Goal: Task Accomplishment & Management: Use online tool/utility

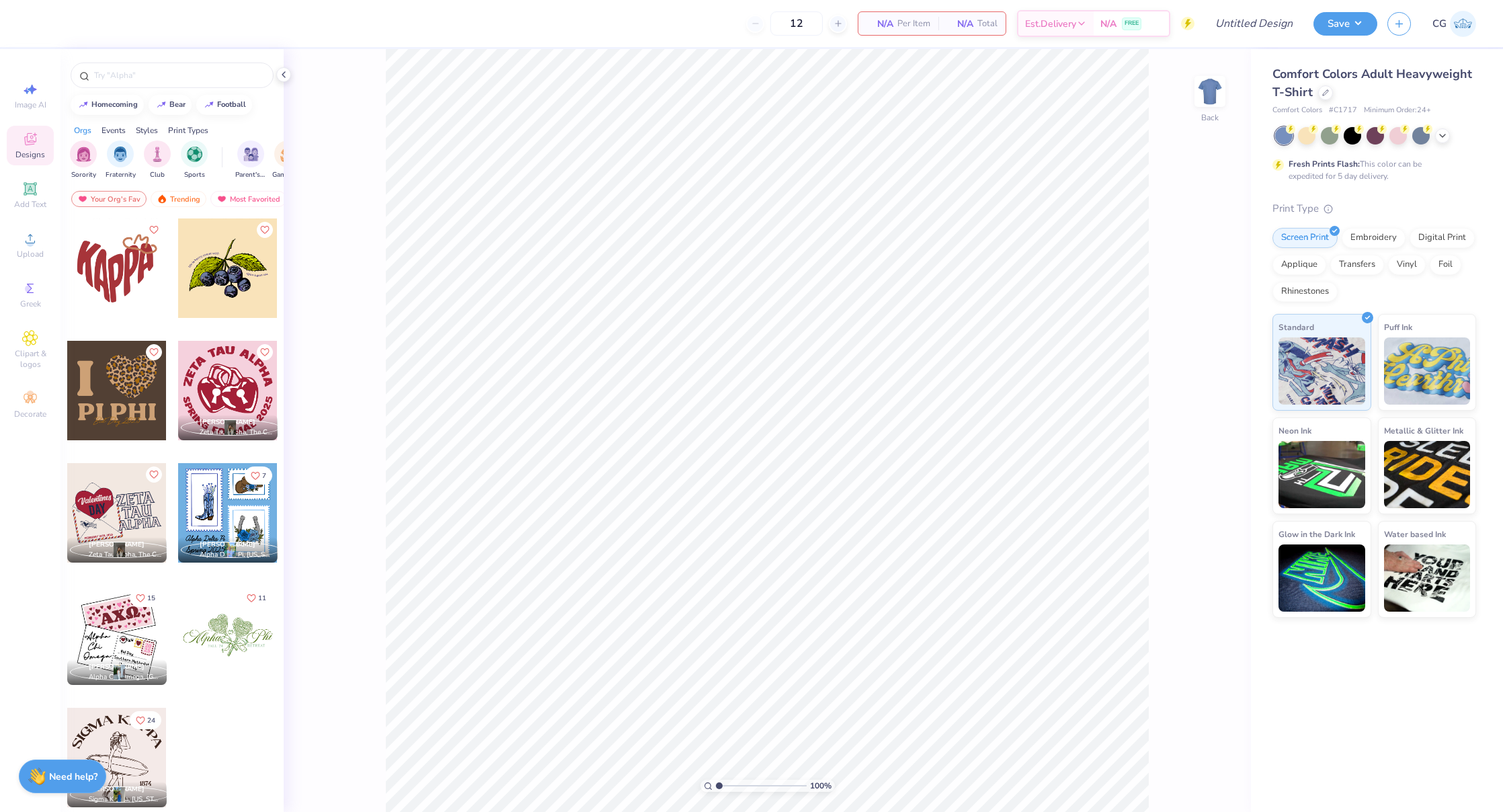
click at [1441, 125] on div "Comfort Colors Adult Heavyweight T-Shirt Comfort Colors # C1717 Minimum Order: …" at bounding box center [1374, 342] width 203 height 552
click at [1438, 138] on icon at bounding box center [1442, 134] width 11 height 11
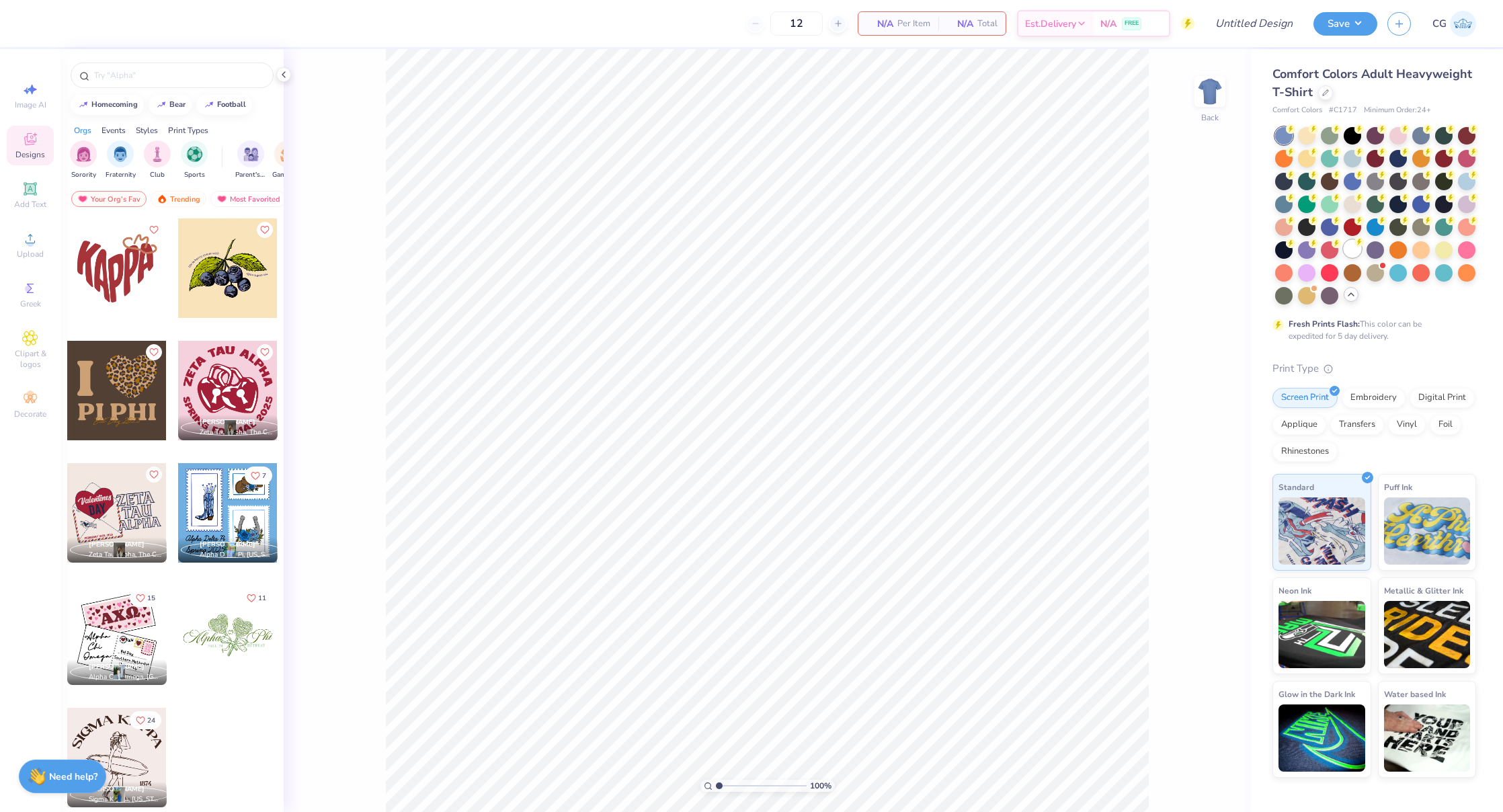
click at [1344, 244] on div at bounding box center [1351, 248] width 17 height 17
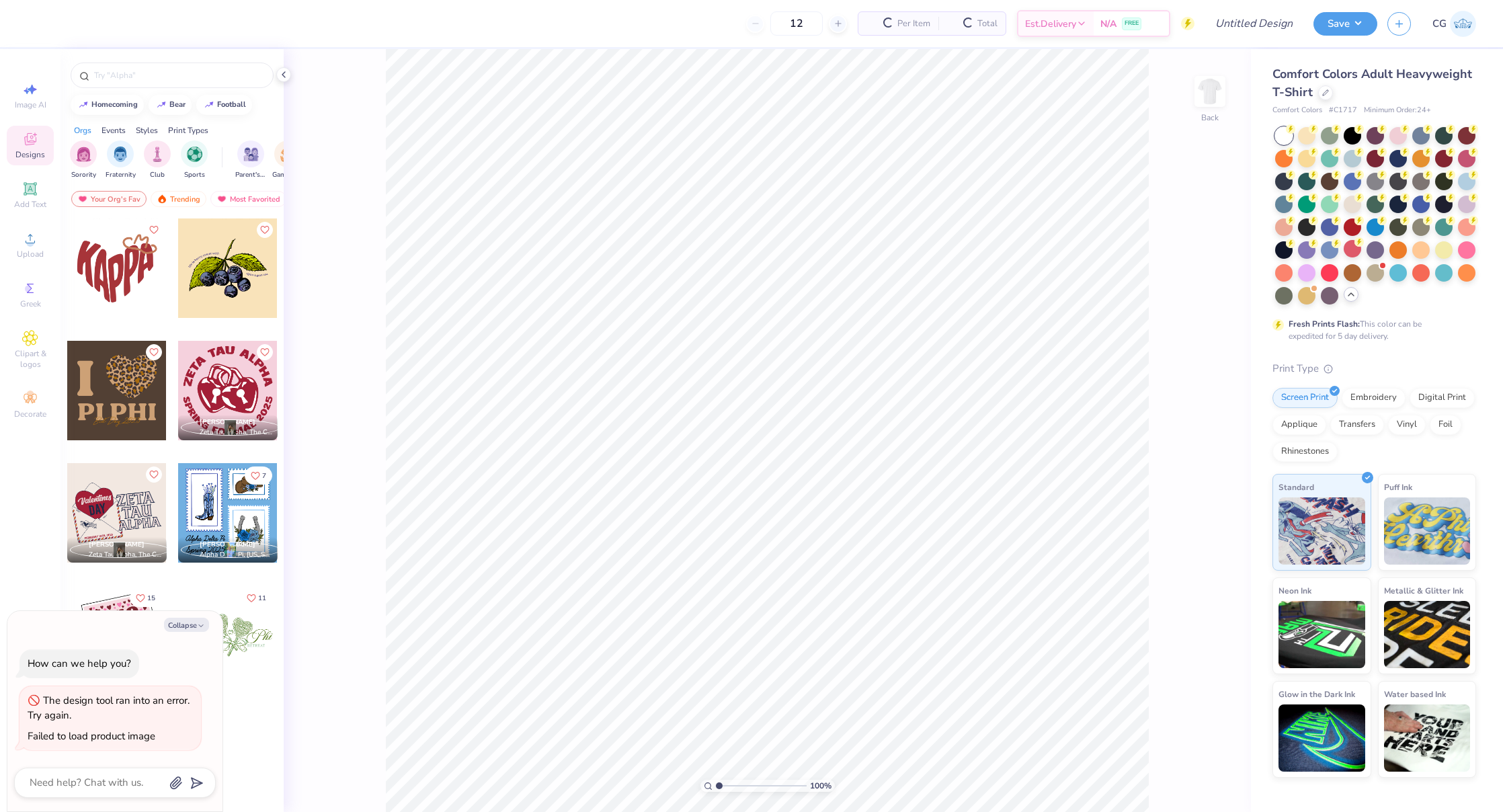
click at [1357, 204] on div at bounding box center [1351, 204] width 17 height 17
click at [1310, 139] on div at bounding box center [1306, 134] width 17 height 17
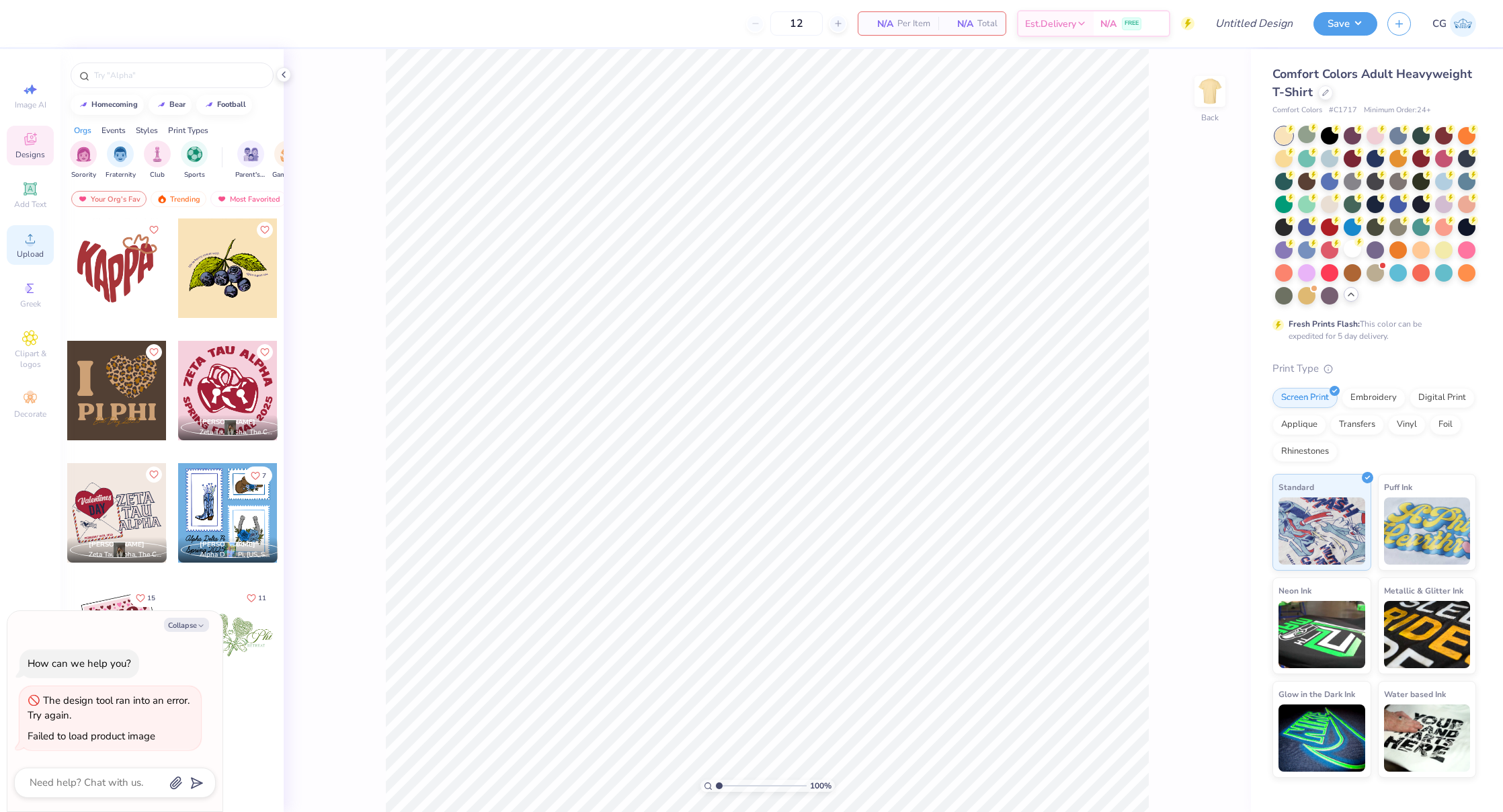
click at [35, 241] on icon at bounding box center [30, 238] width 16 height 16
click at [1192, 105] on div "100 % Back" at bounding box center [767, 430] width 967 height 763
click at [1206, 97] on img at bounding box center [1210, 92] width 54 height 54
click at [32, 281] on icon at bounding box center [30, 288] width 16 height 16
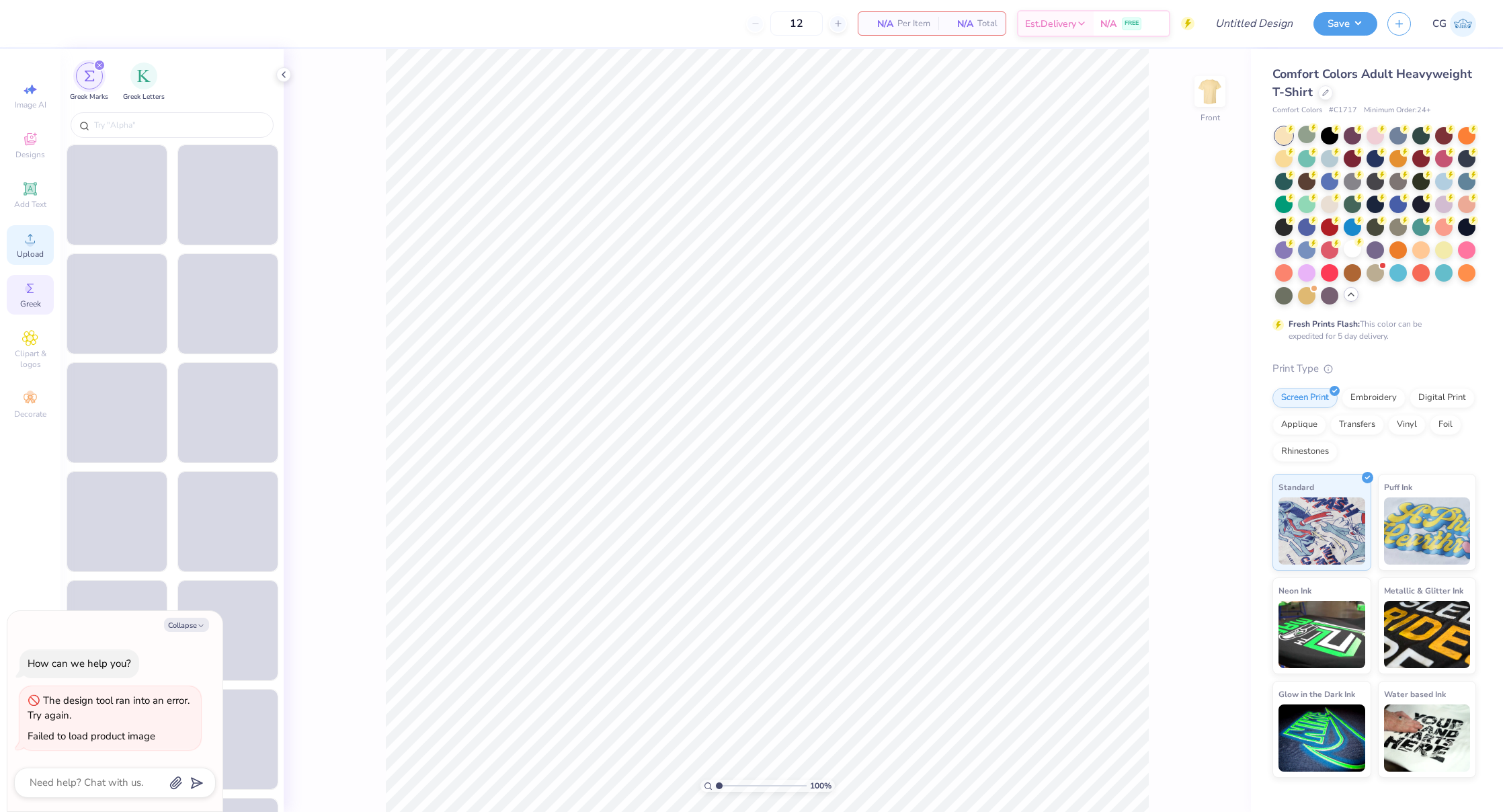
click at [29, 264] on div "Upload" at bounding box center [30, 245] width 47 height 39
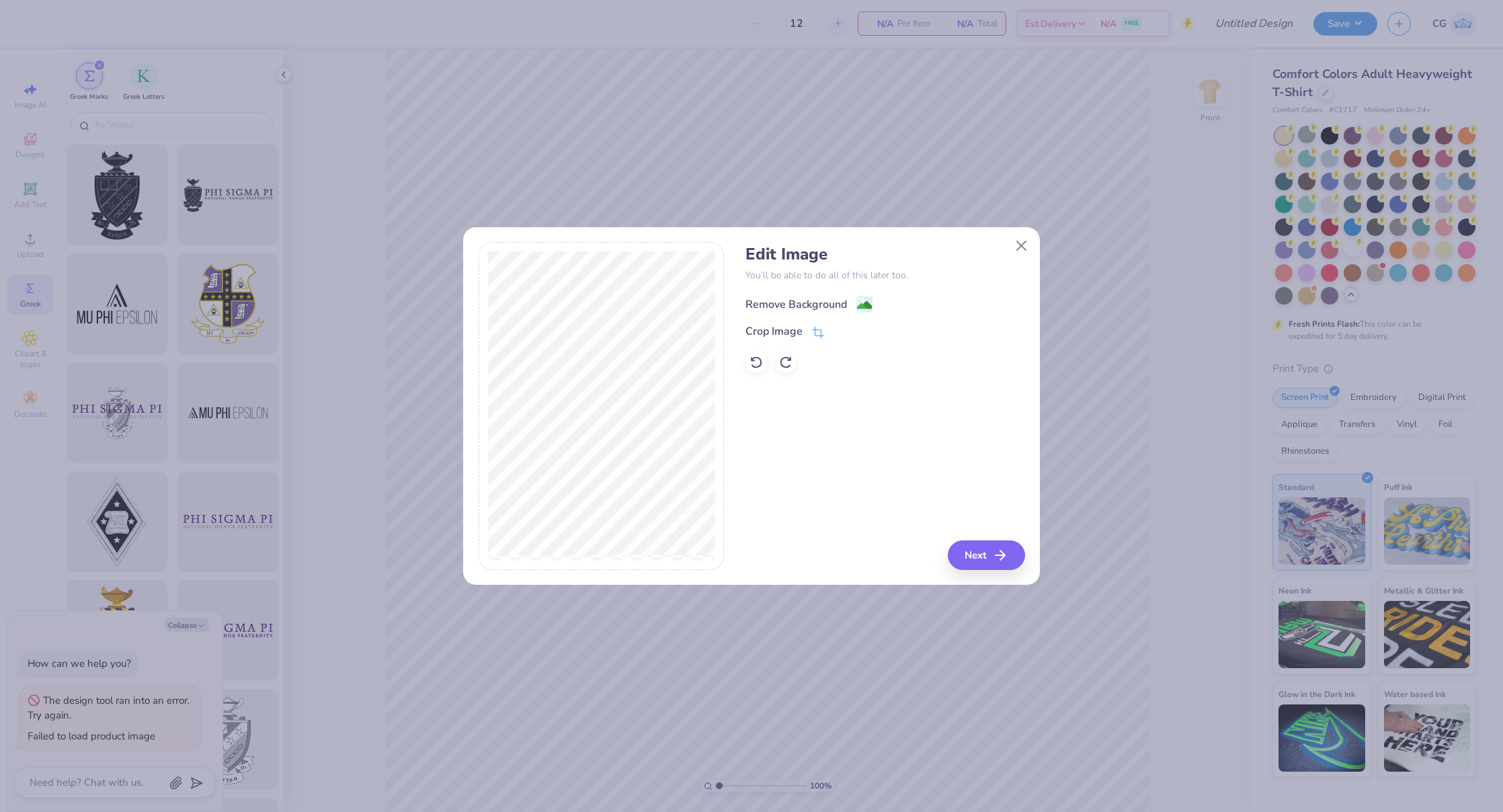
click at [849, 294] on div "Remove Background" at bounding box center [884, 302] width 279 height 17
click at [857, 298] on image at bounding box center [865, 305] width 15 height 15
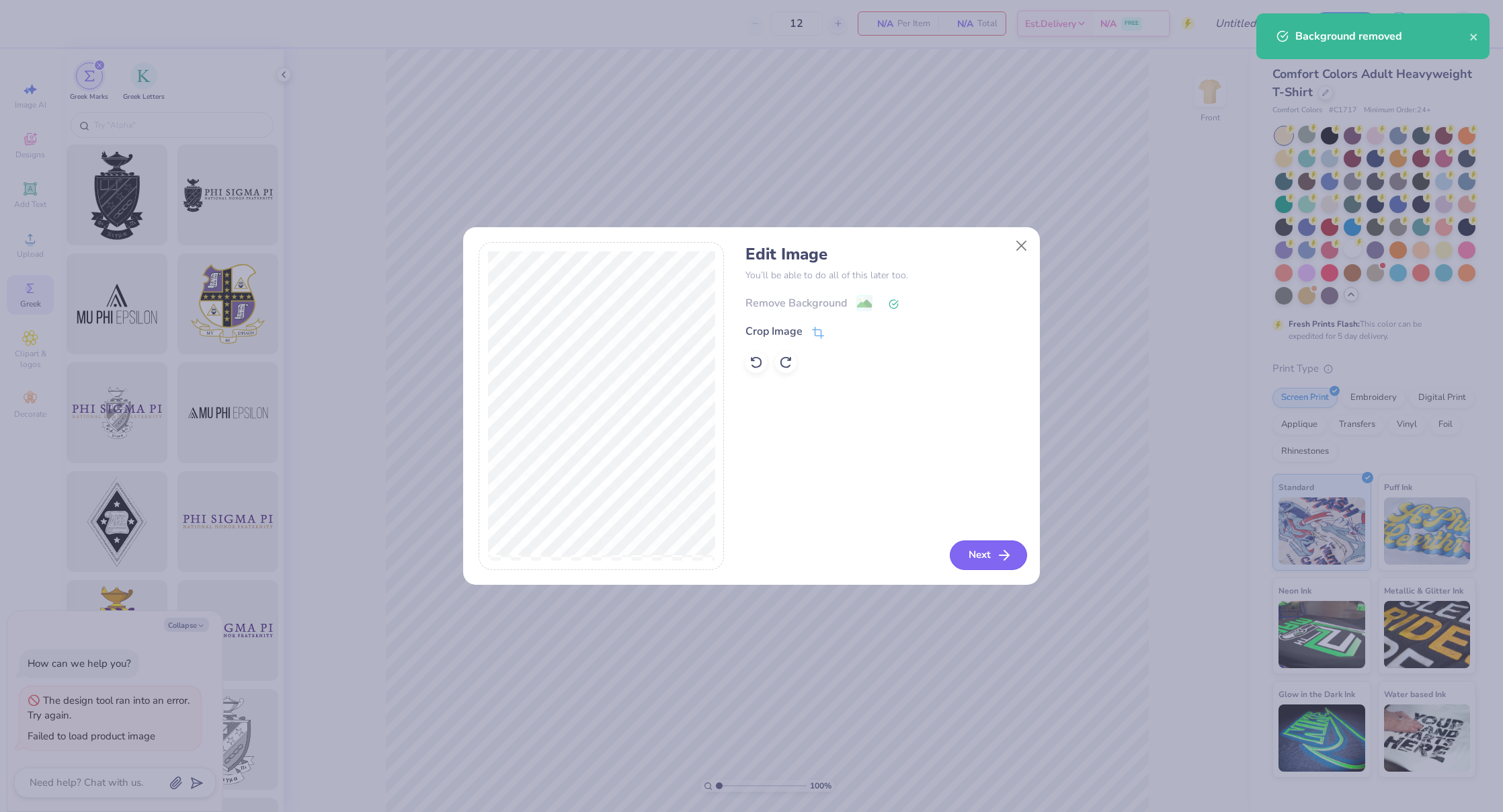
click at [988, 567] on button "Next" at bounding box center [988, 555] width 77 height 29
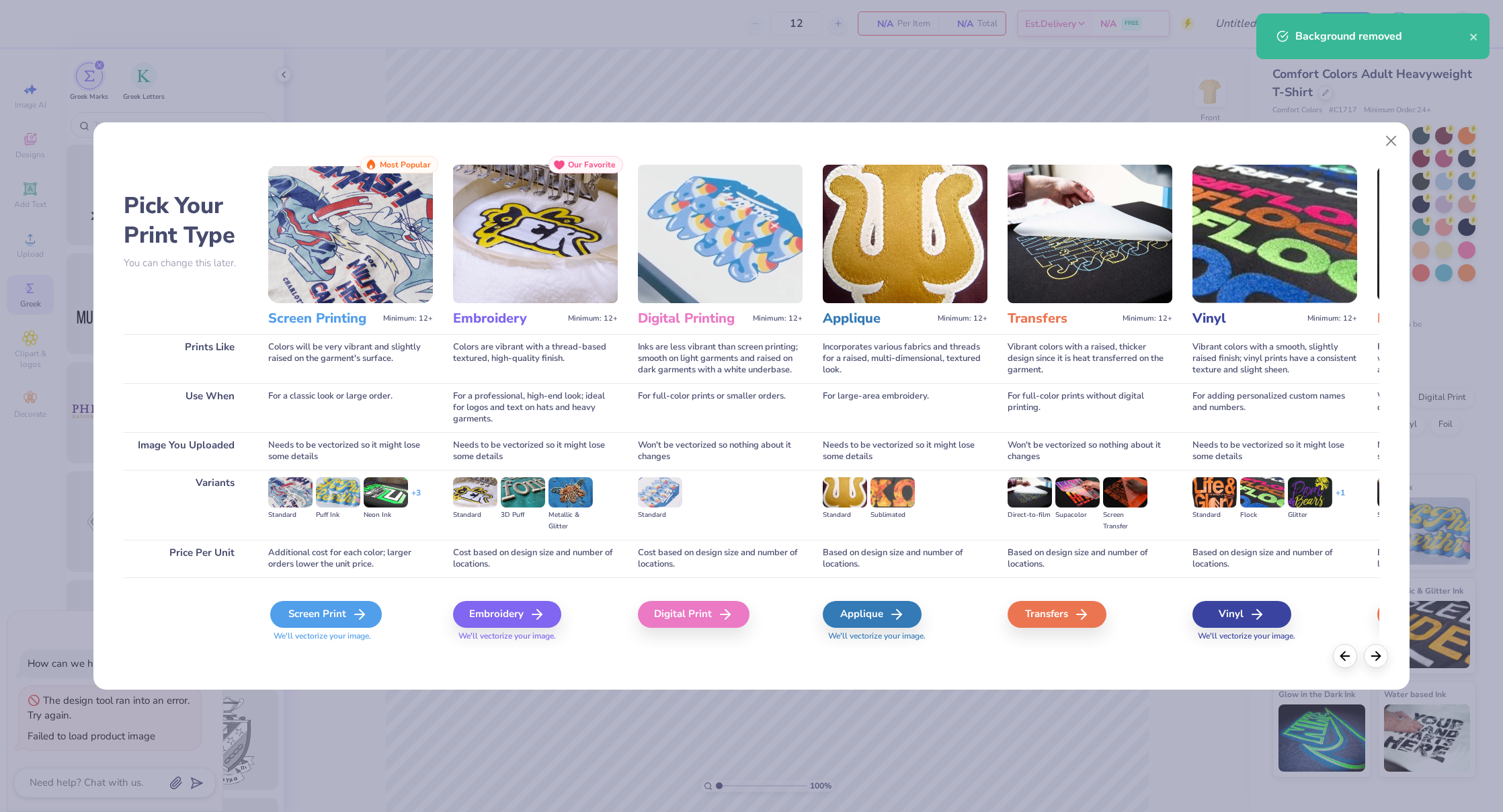
click at [307, 611] on div "Screen Print" at bounding box center [326, 614] width 111 height 27
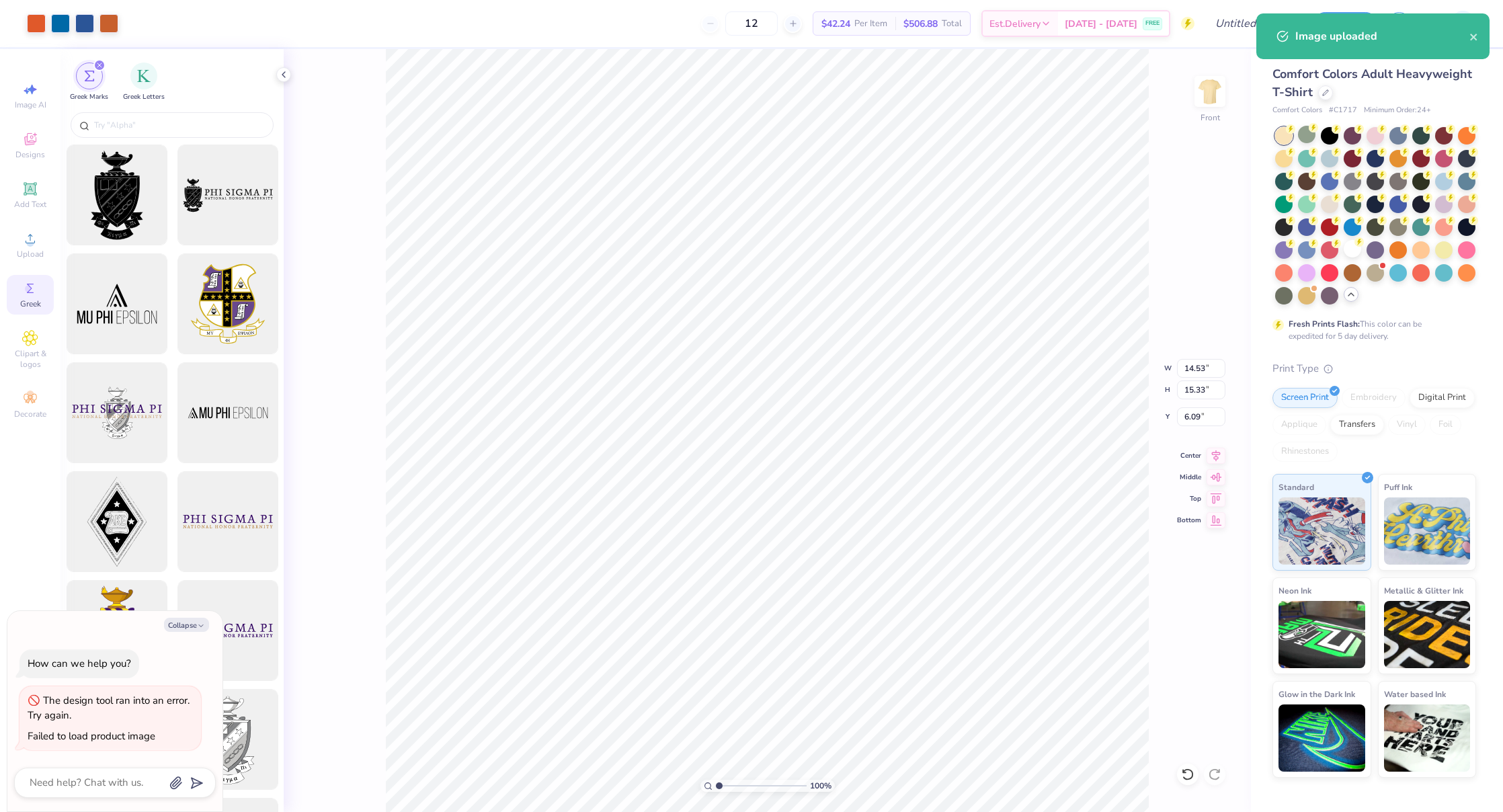
type textarea "x"
type input "12.72"
type input "13.42"
type textarea "x"
type input "3.34"
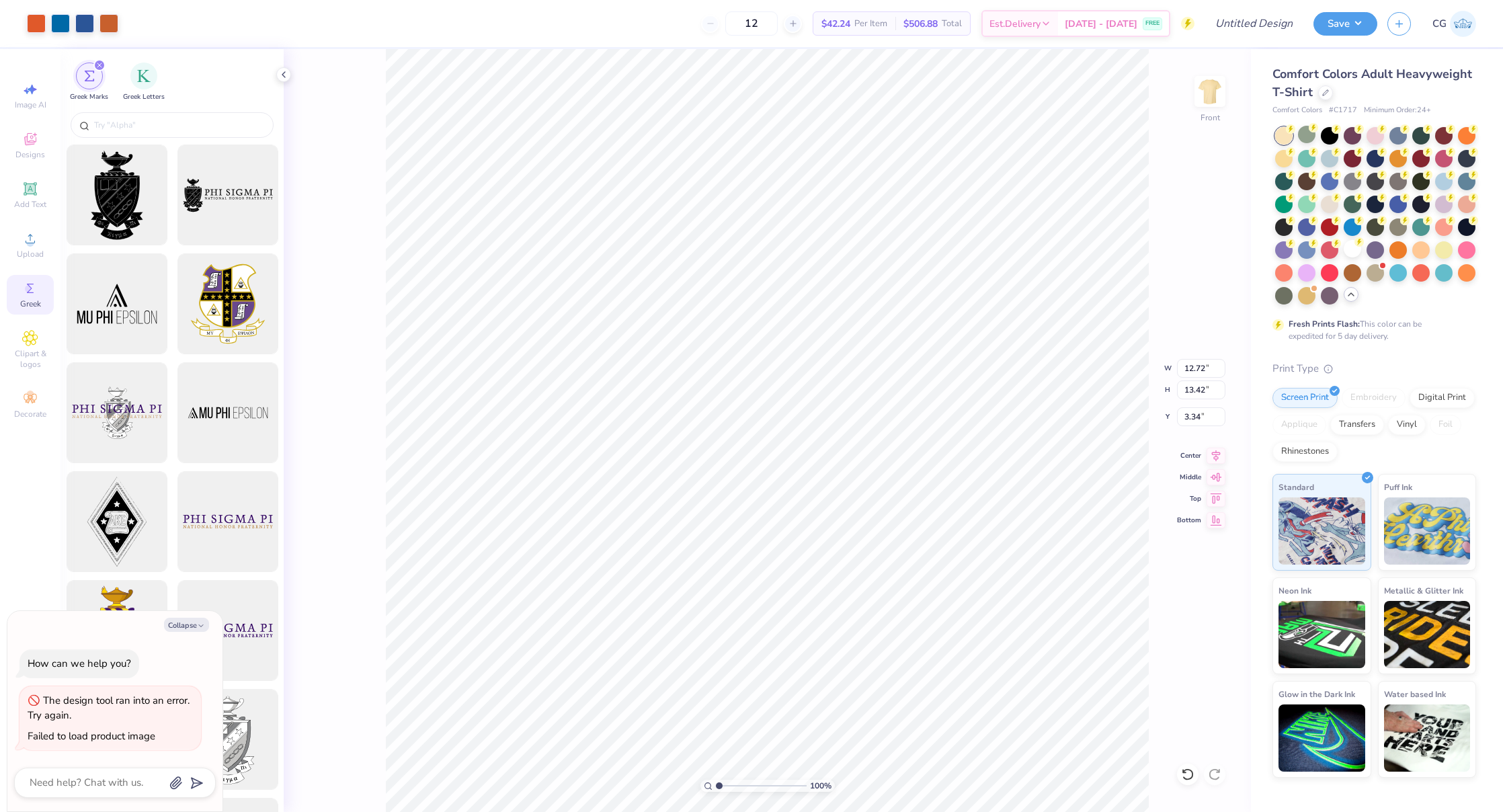
type textarea "x"
type input "3.33"
type textarea "x"
type input "3.36"
click at [1463, 27] on img at bounding box center [1463, 24] width 26 height 26
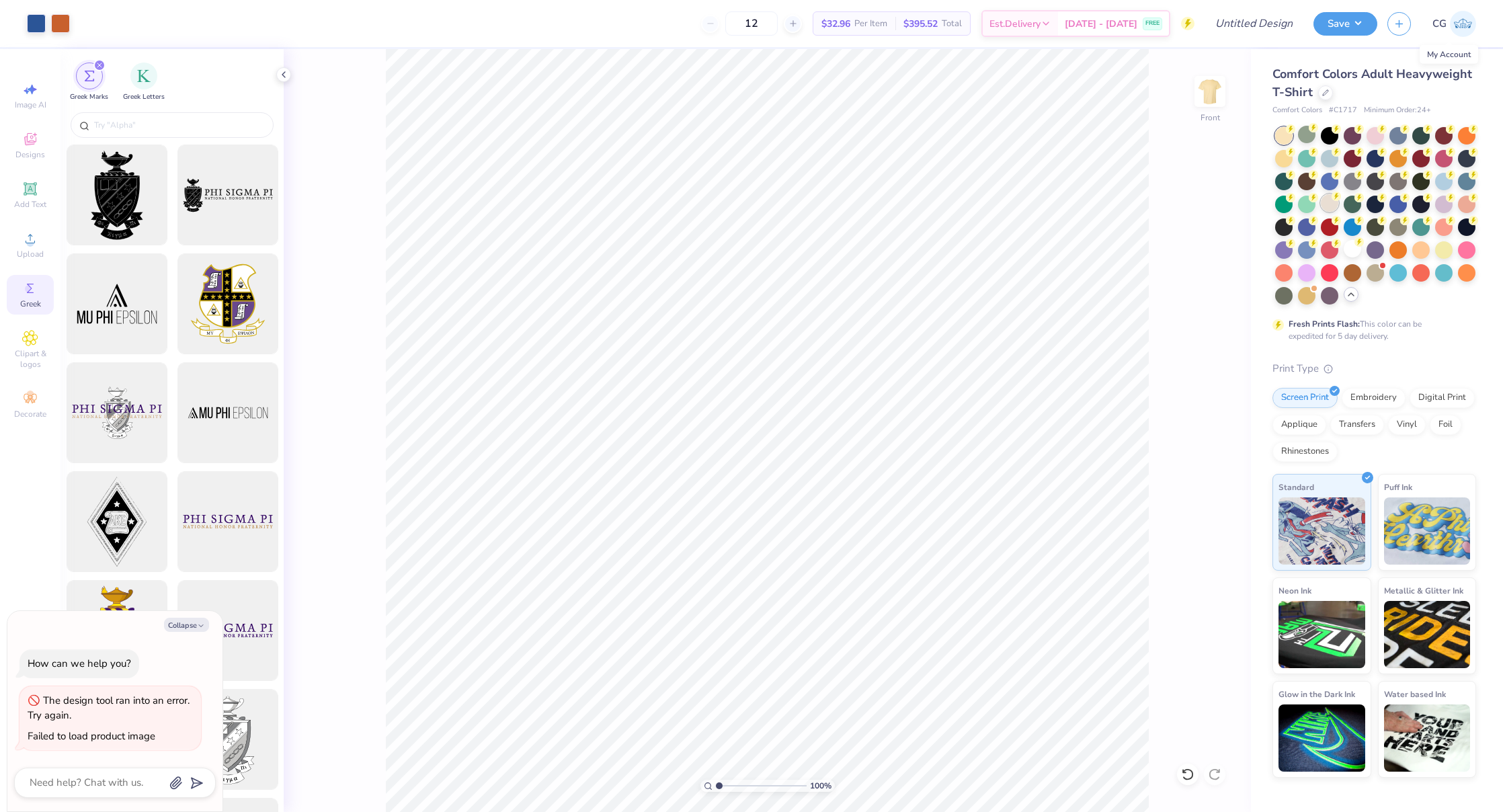
click at [1327, 202] on div at bounding box center [1328, 202] width 17 height 17
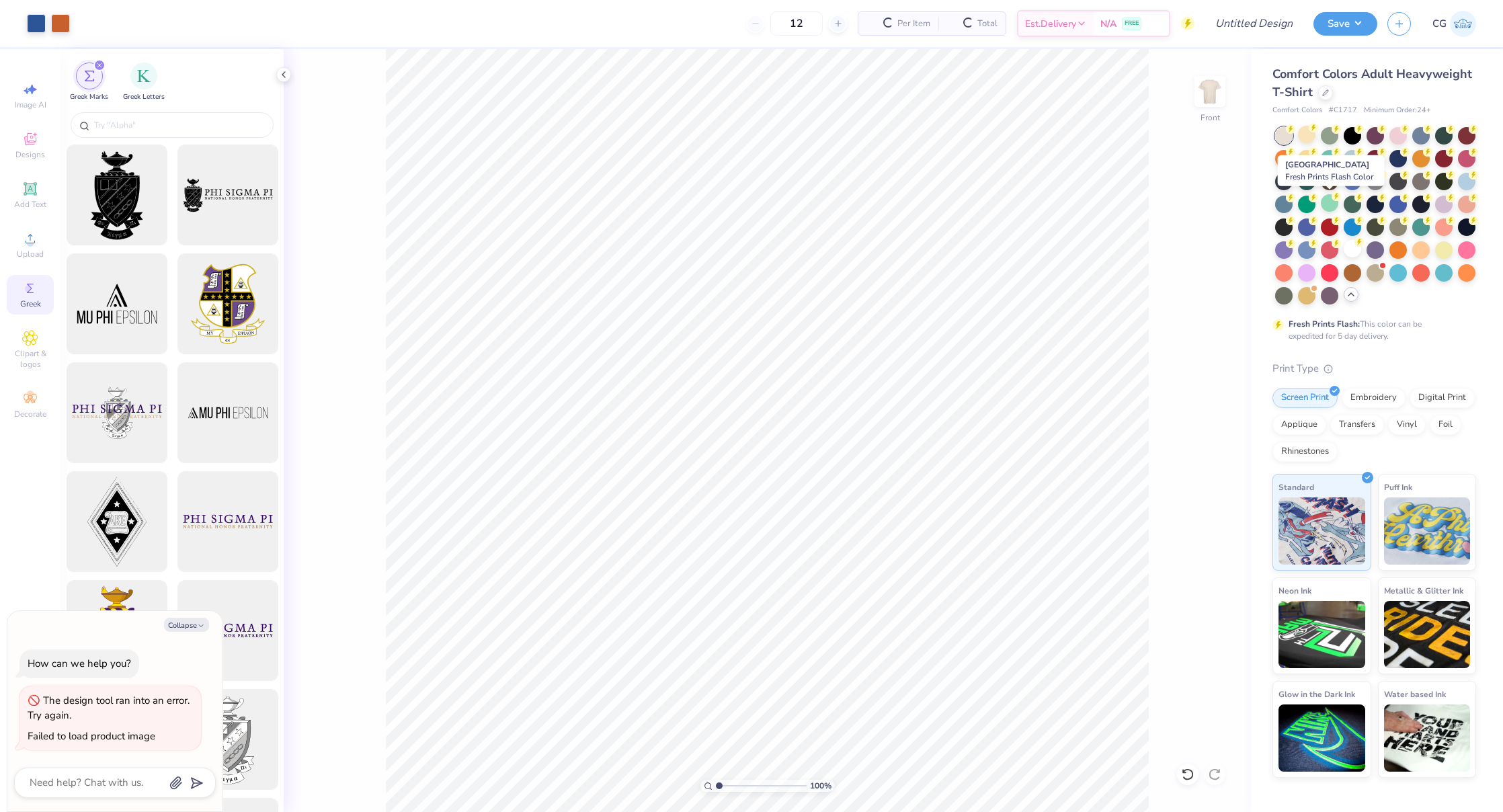
type textarea "x"
